Goal: Task Accomplishment & Management: Manage account settings

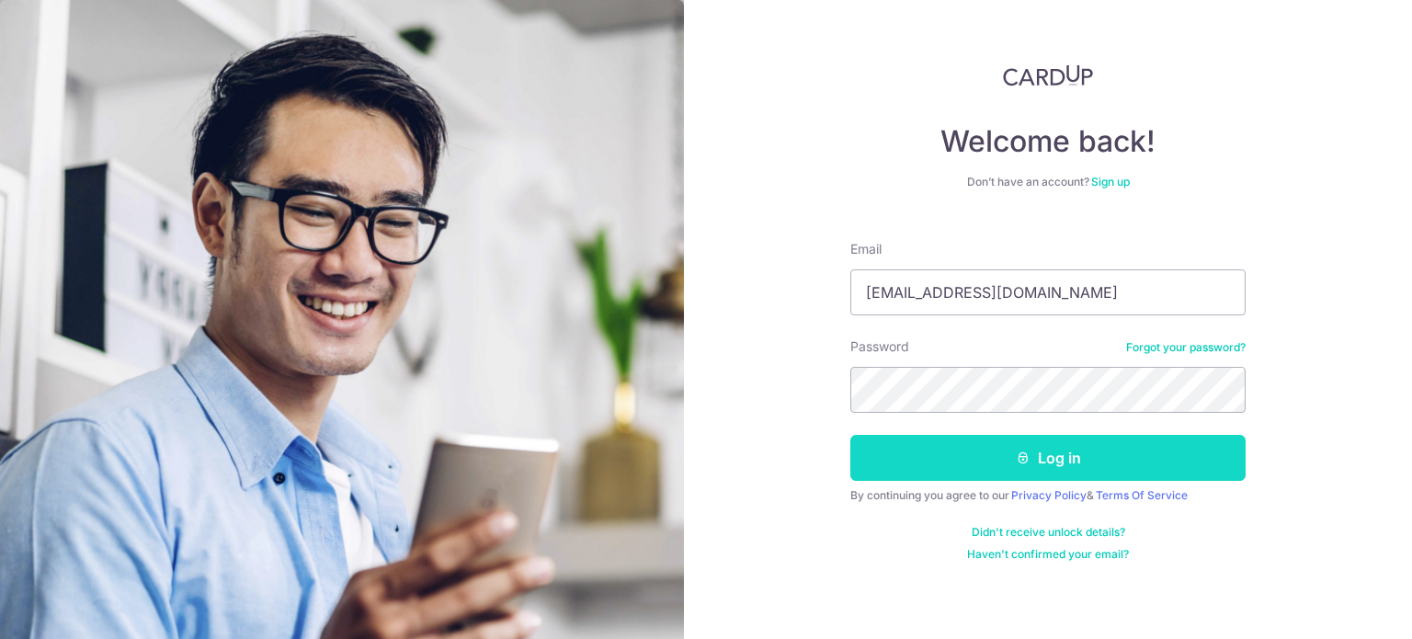
click at [920, 466] on button "Log in" at bounding box center [1048, 458] width 395 height 46
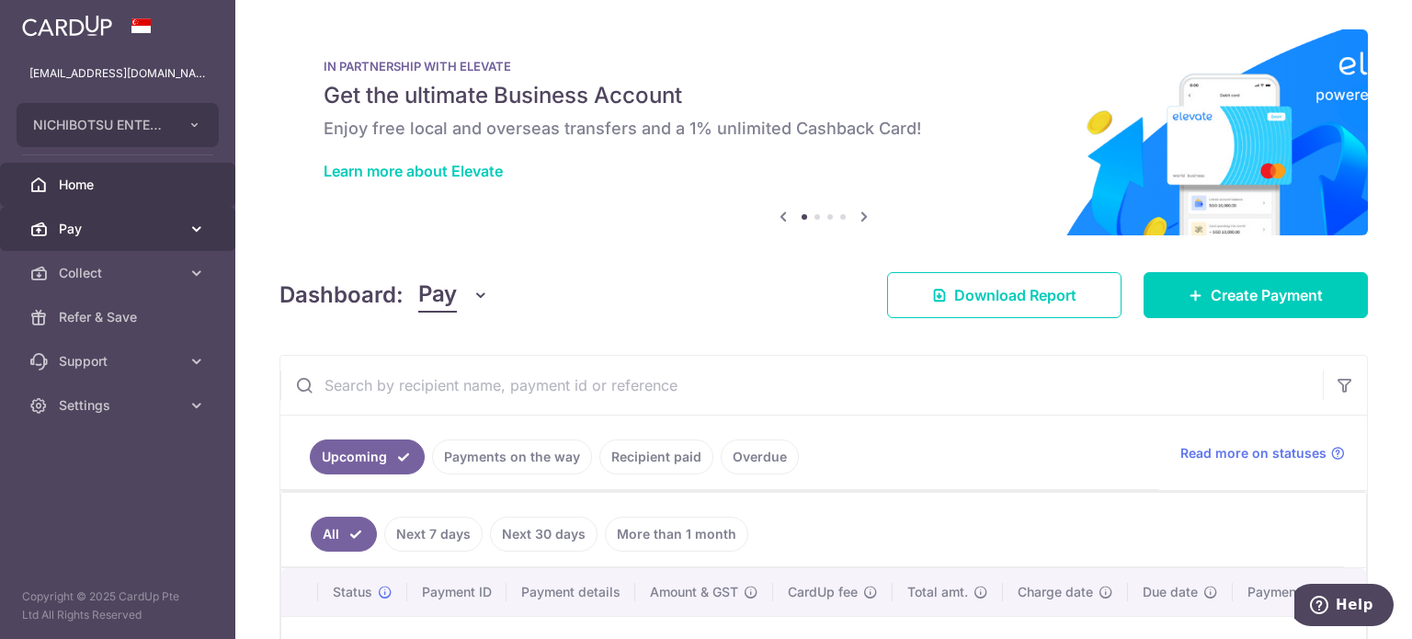
click at [199, 234] on icon at bounding box center [197, 229] width 18 height 18
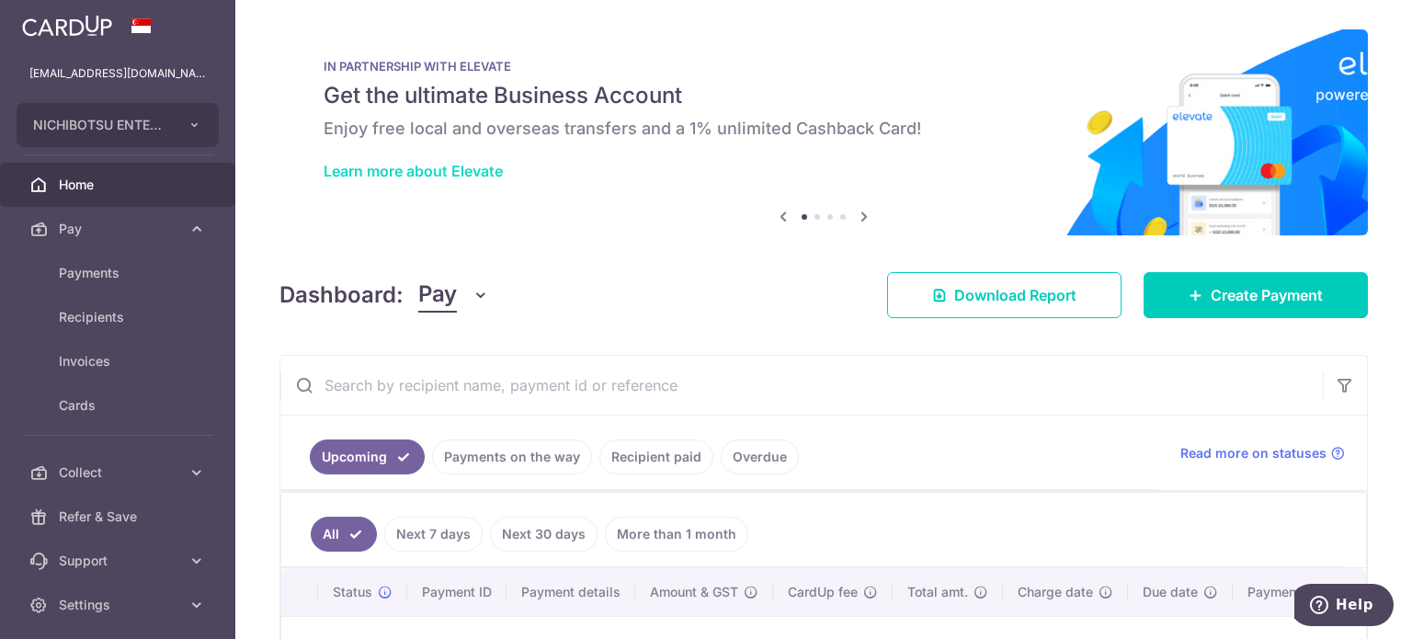
click at [451, 172] on link "Learn more about Elevate" at bounding box center [413, 171] width 179 height 18
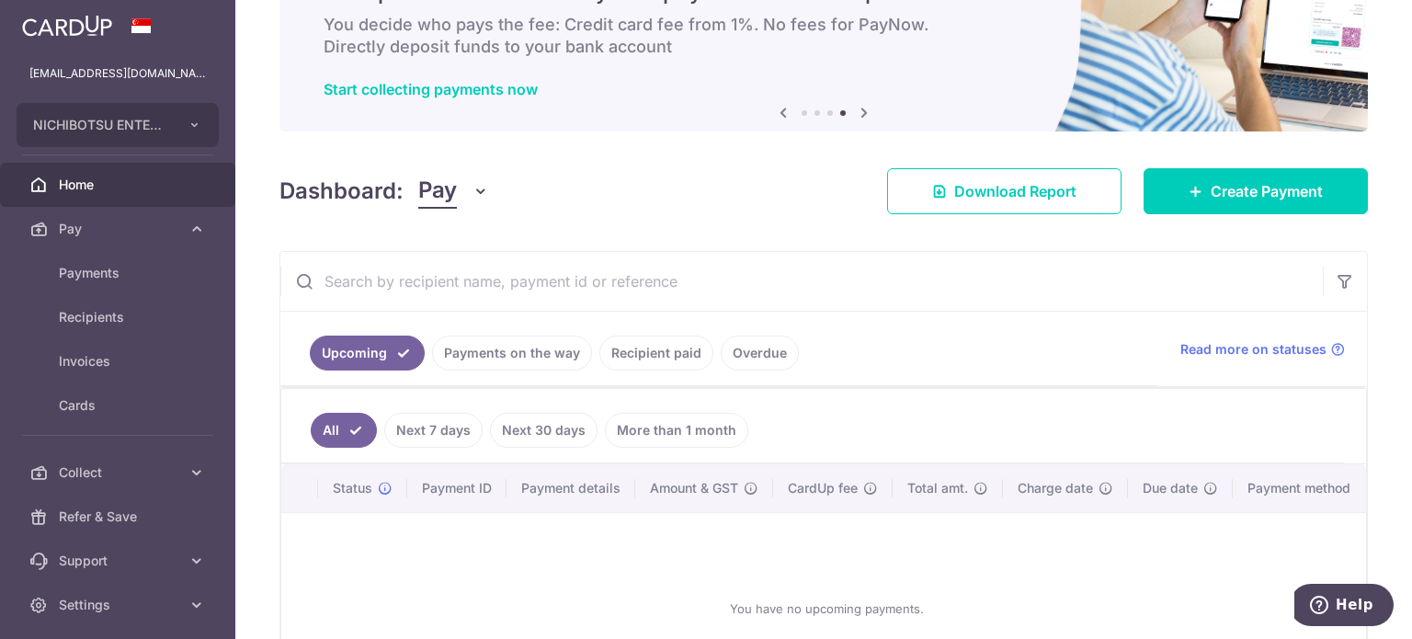
scroll to position [184, 0]
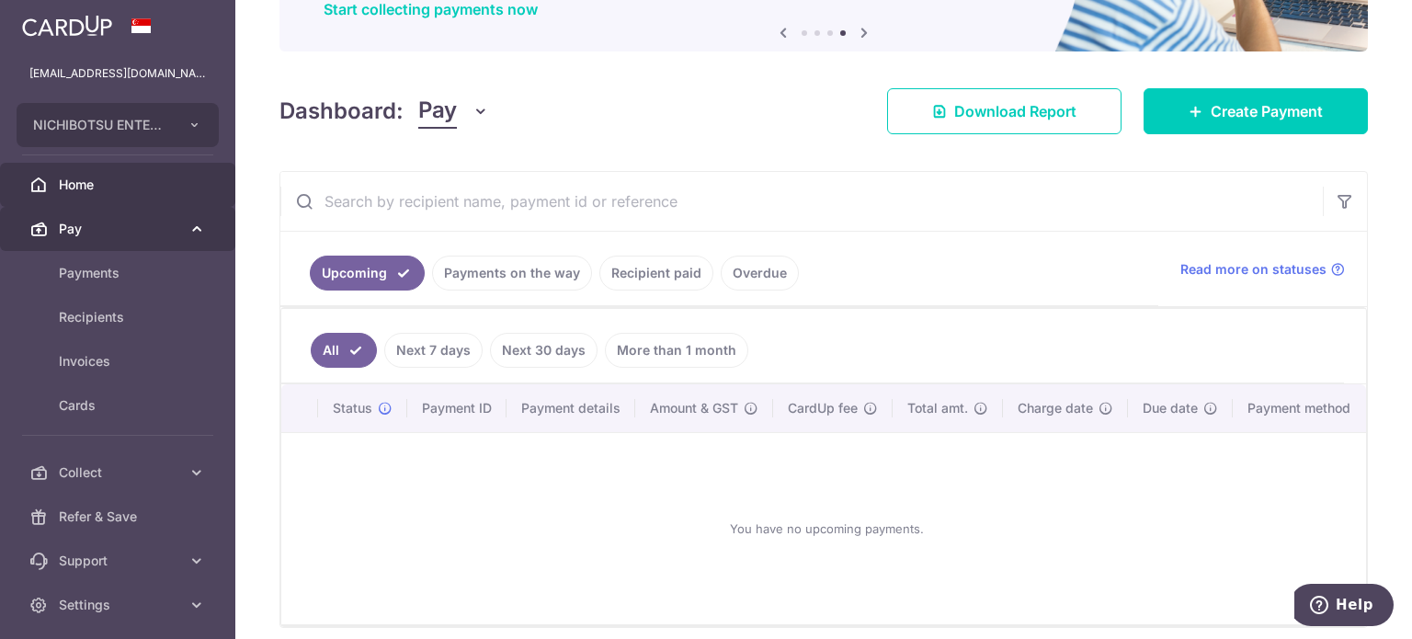
click at [86, 228] on span "Pay" at bounding box center [119, 229] width 121 height 18
click at [188, 220] on icon at bounding box center [197, 229] width 18 height 18
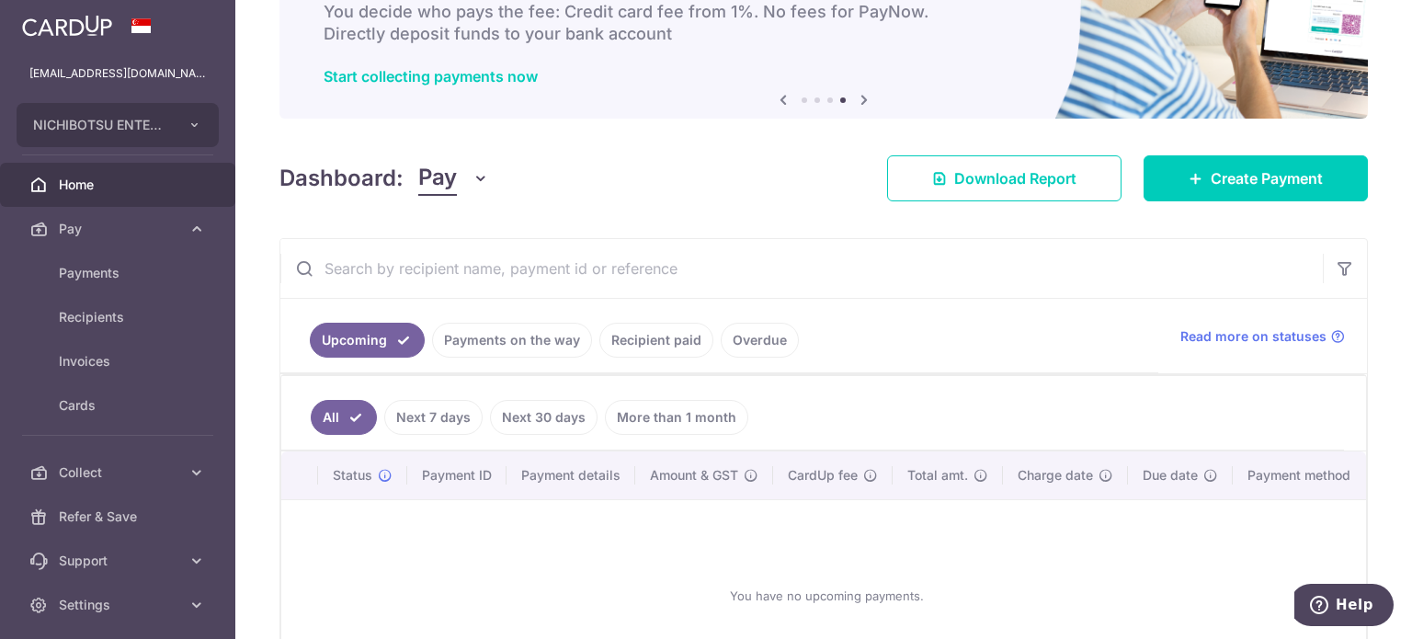
scroll to position [0, 0]
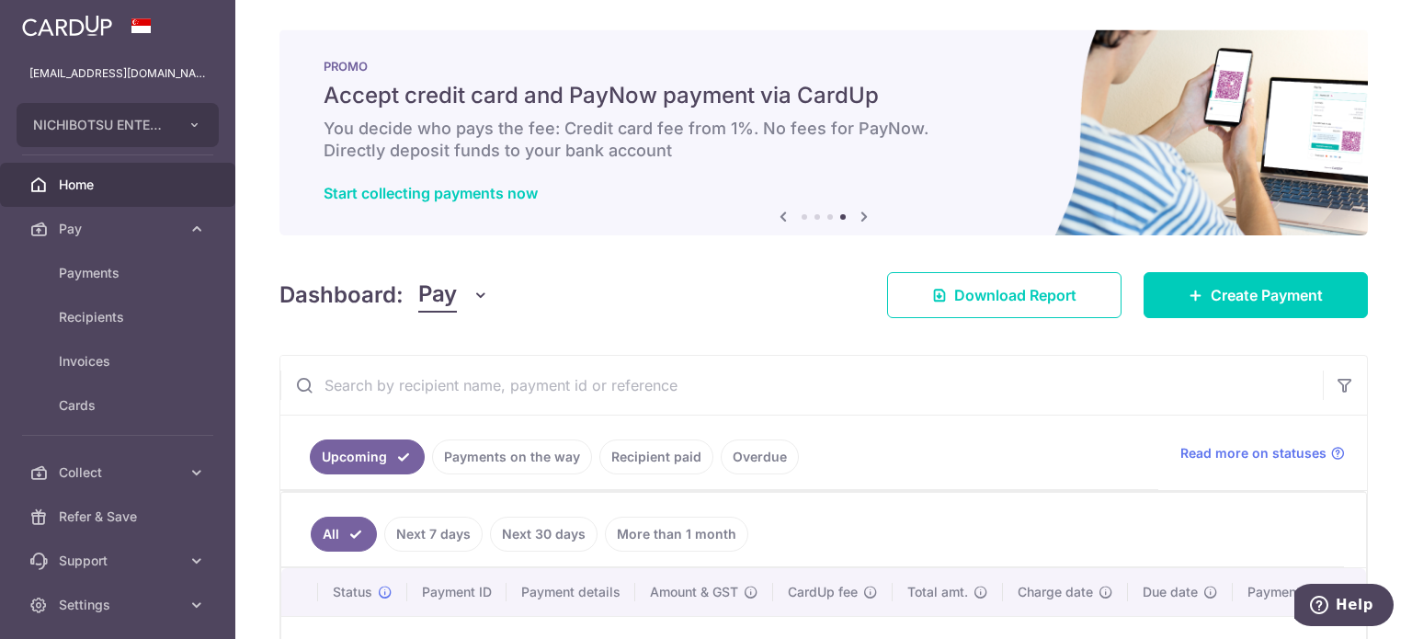
click at [58, 32] on img at bounding box center [67, 26] width 90 height 22
